Goal: Find specific page/section: Find specific page/section

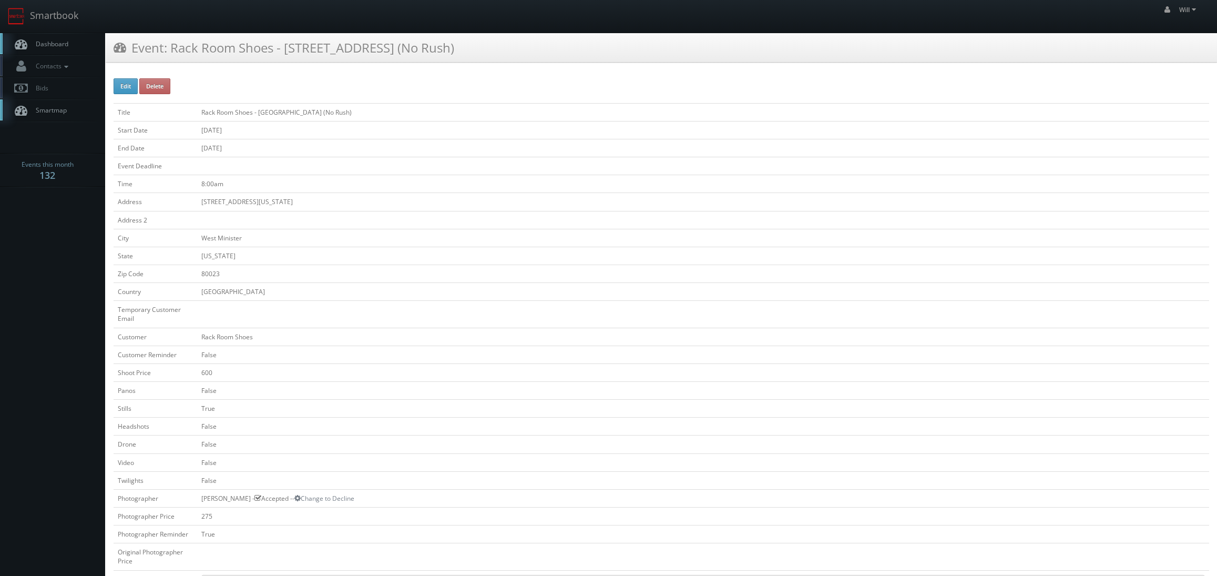
scroll to position [368, 0]
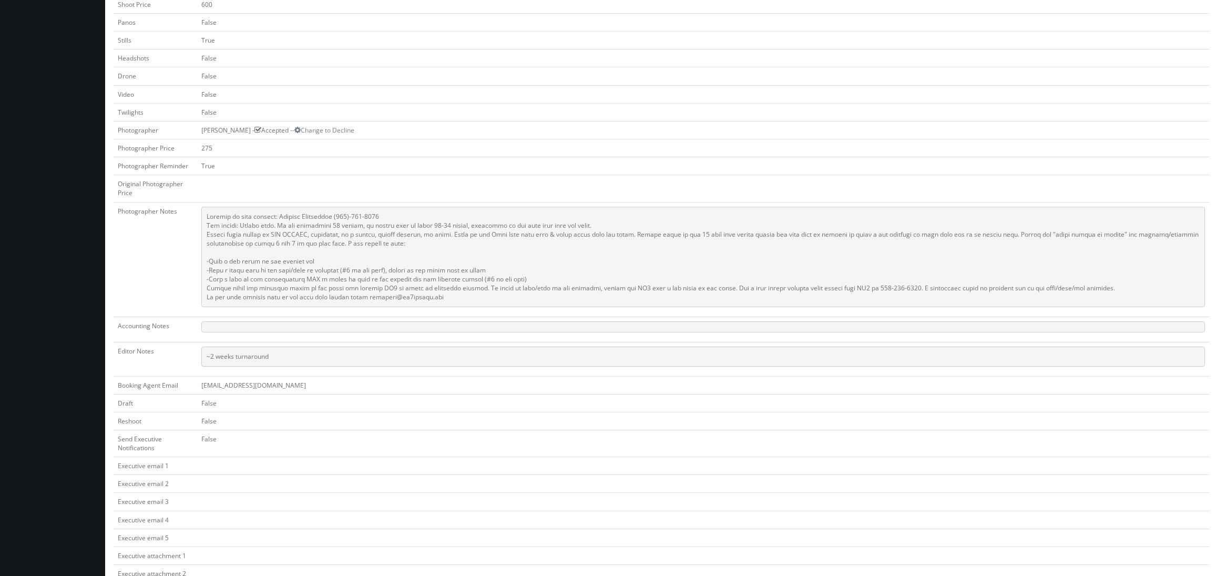
drag, startPoint x: 644, startPoint y: 529, endPoint x: 646, endPoint y: 521, distance: 9.1
click at [644, 529] on td at bounding box center [703, 537] width 1012 height 18
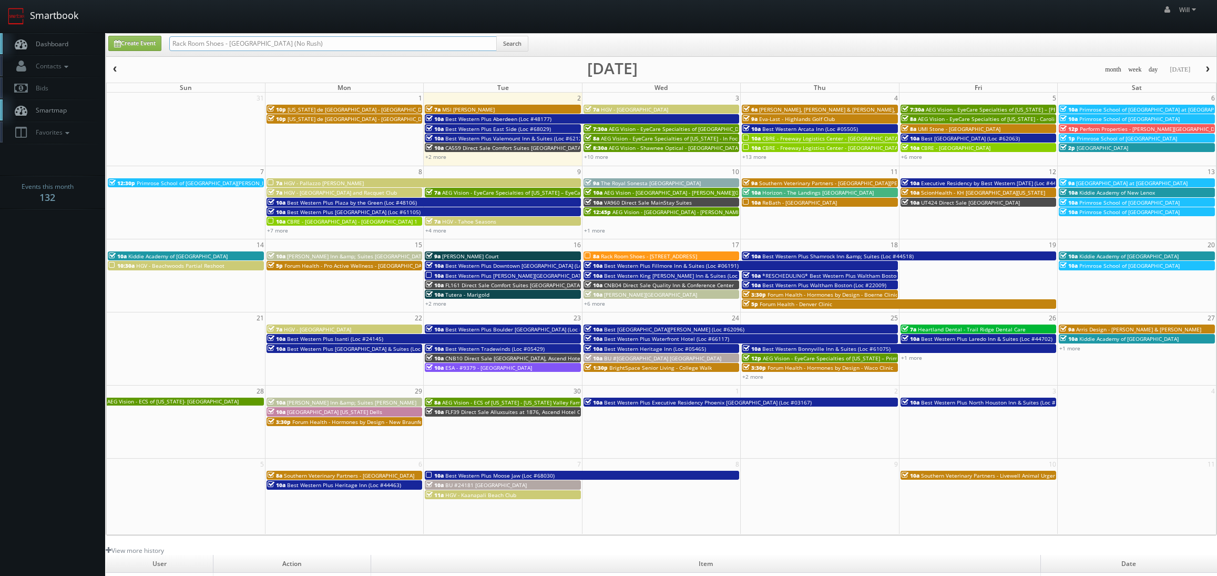
drag, startPoint x: 366, startPoint y: 46, endPoint x: 62, endPoint y: 3, distance: 308.0
click at [62, 3] on body "Smartbook Toggle Side Navigation Toggle Top Navigation Will Will Profile Logout…" at bounding box center [608, 375] width 1217 height 751
paste input "([DATE]) FL572 Direct Sale Quality Inn [GEOGRAPHIC_DATA] I-75"
drag, startPoint x: 165, startPoint y: 30, endPoint x: 26, endPoint y: -9, distance: 145.0
click at [26, 0] on html "Smartbook Toggle Side Navigation Toggle Top Navigation Will Will Profile Logout…" at bounding box center [608, 375] width 1217 height 751
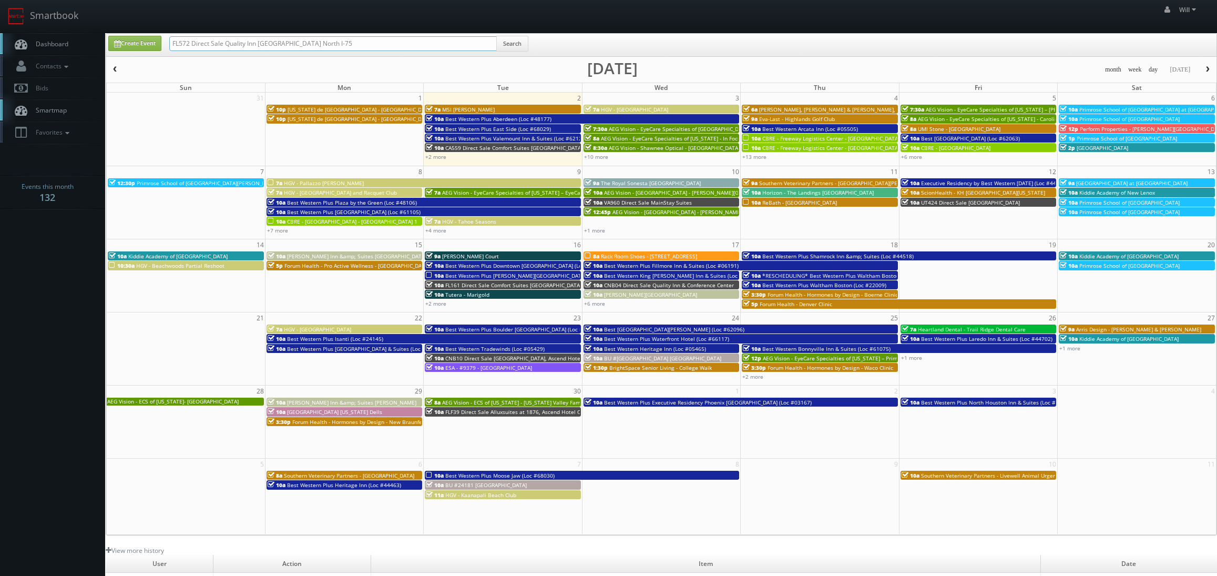
type input "FL572 Direct Sale Quality Inn [GEOGRAPHIC_DATA] North I-75"
click at [320, 42] on input "FL572 Direct Sale Quality Inn [GEOGRAPHIC_DATA] North I-75" at bounding box center [333, 43] width 328 height 15
type input "FL572 Direct Sale Quality Inn Brandenton North I 75"
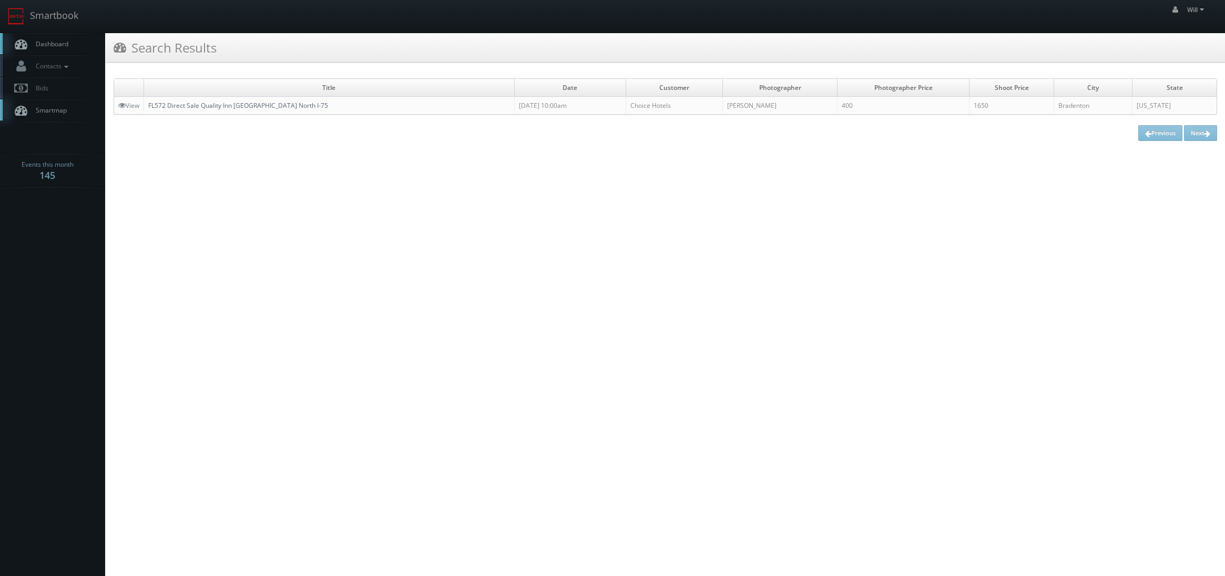
click at [230, 103] on link "FL572 Direct Sale Quality Inn [GEOGRAPHIC_DATA] North I-75" at bounding box center [238, 105] width 180 height 9
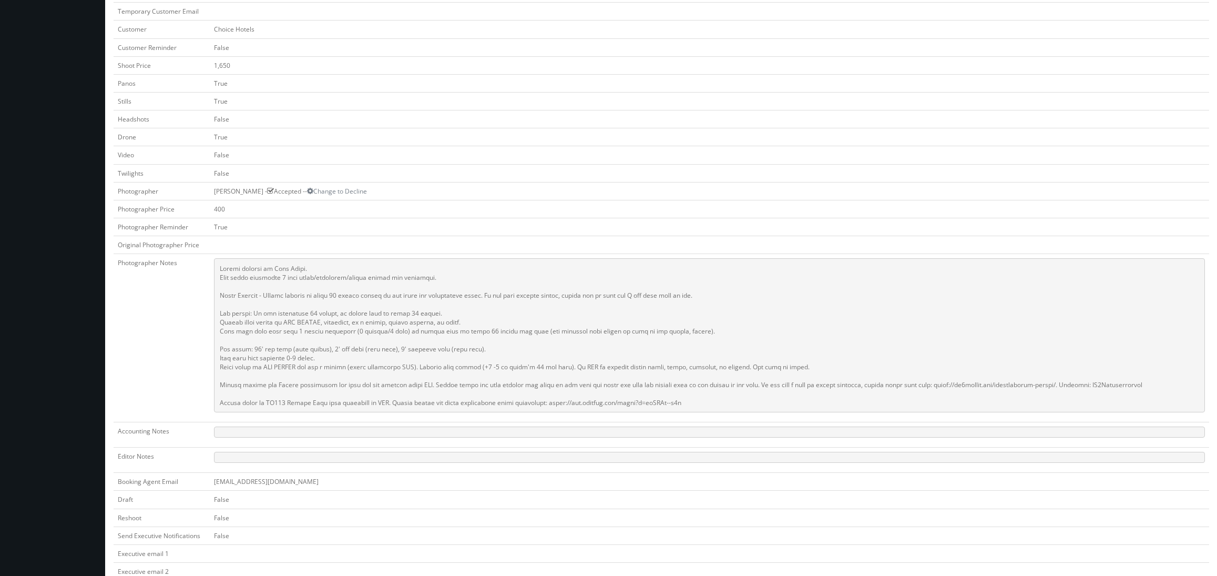
scroll to position [315, 0]
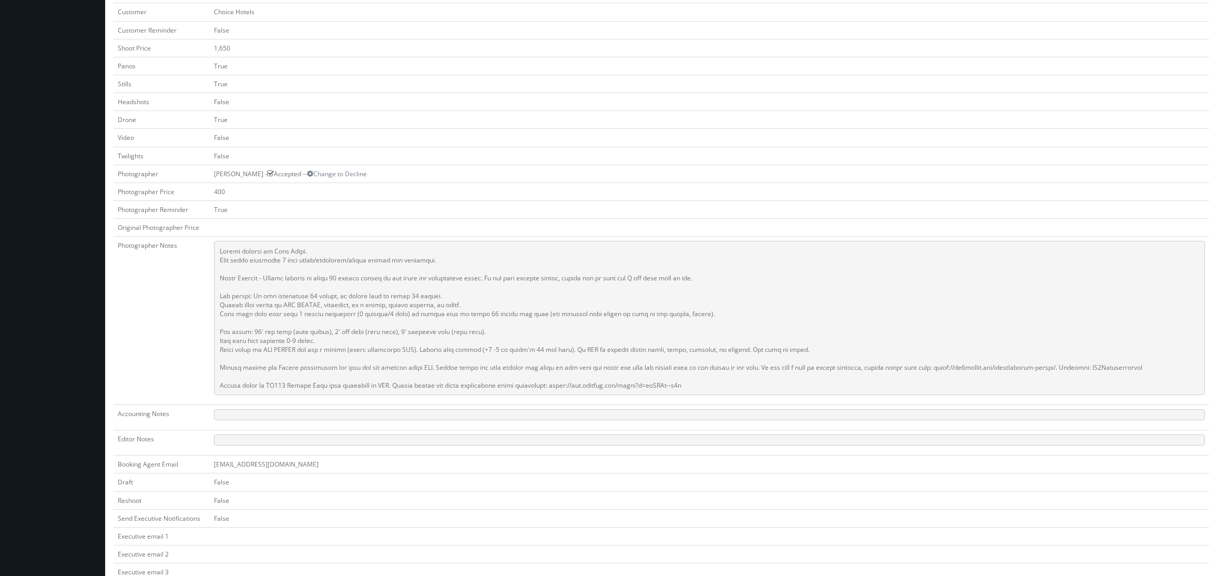
click at [163, 78] on td "Stills" at bounding box center [162, 84] width 96 height 18
click at [497, 133] on td "False" at bounding box center [710, 138] width 1000 height 18
